Goal: Transaction & Acquisition: Purchase product/service

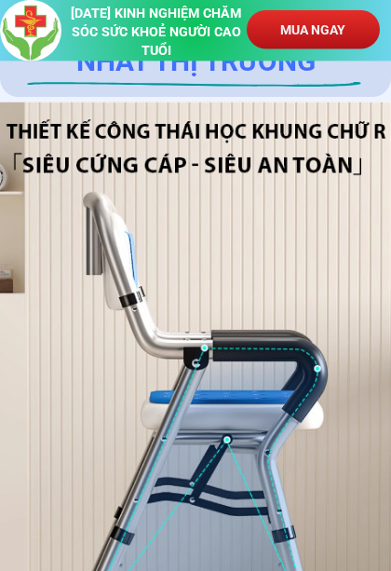
scroll to position [5691, 0]
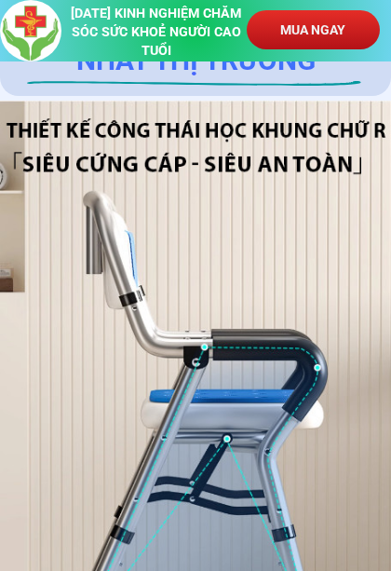
click at [384, 384] on div at bounding box center [195, 396] width 391 height 590
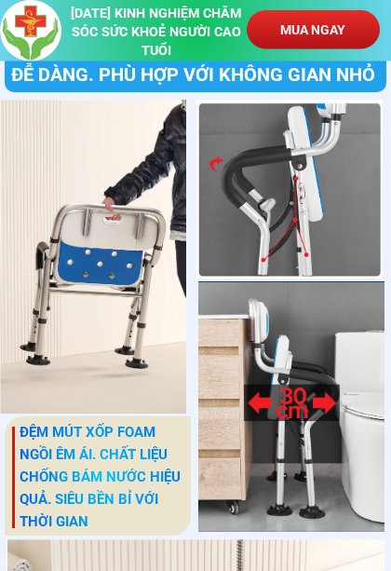
scroll to position [8232, 0]
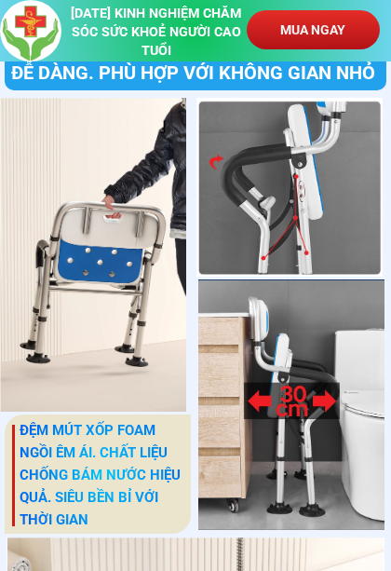
copy div "lợi"
click at [366, 310] on div at bounding box center [291, 405] width 186 height 251
click at [362, 321] on div at bounding box center [291, 405] width 186 height 251
click at [371, 262] on div at bounding box center [290, 187] width 186 height 179
click at [349, 270] on div at bounding box center [290, 187] width 186 height 179
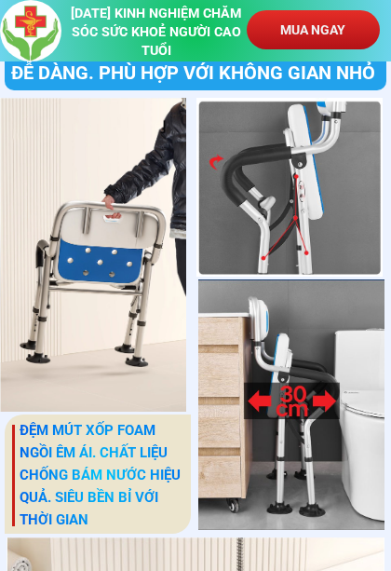
click at [335, 298] on div at bounding box center [291, 405] width 186 height 251
click at [357, 237] on div at bounding box center [290, 187] width 186 height 179
click at [365, 366] on div at bounding box center [291, 405] width 186 height 251
click at [366, 417] on div at bounding box center [291, 405] width 186 height 251
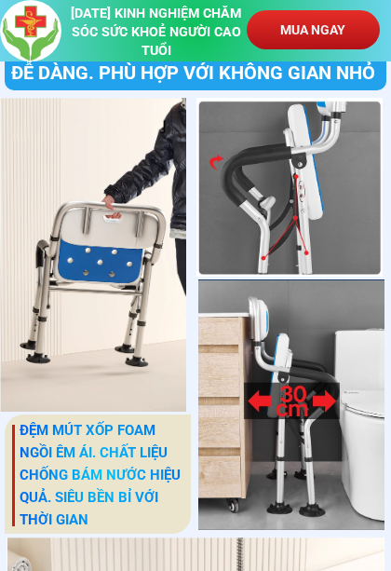
click at [85, 164] on div at bounding box center [93, 255] width 186 height 314
click at [90, 165] on div at bounding box center [93, 255] width 186 height 314
click at [345, 198] on div at bounding box center [290, 187] width 186 height 179
click at [83, 257] on div at bounding box center [93, 255] width 186 height 314
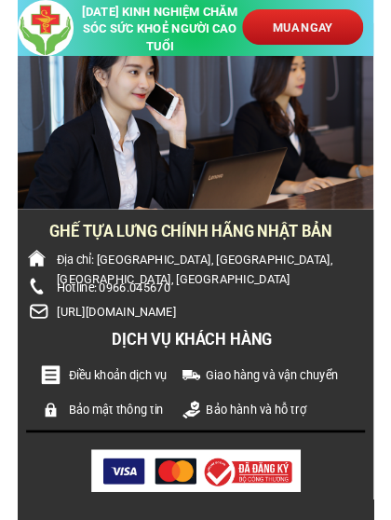
scroll to position [12941, 0]
